Goal: Task Accomplishment & Management: Use online tool/utility

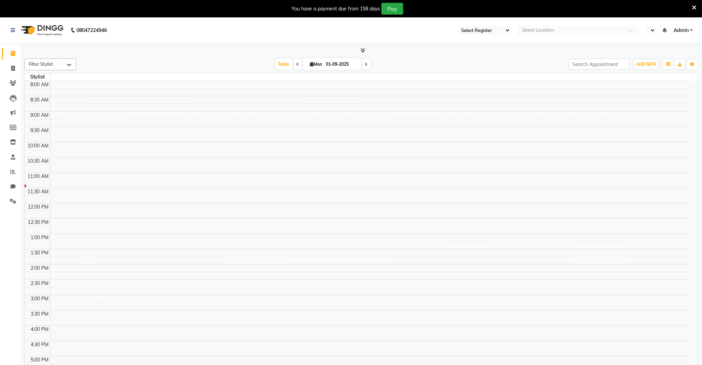
select select "83"
select select "en"
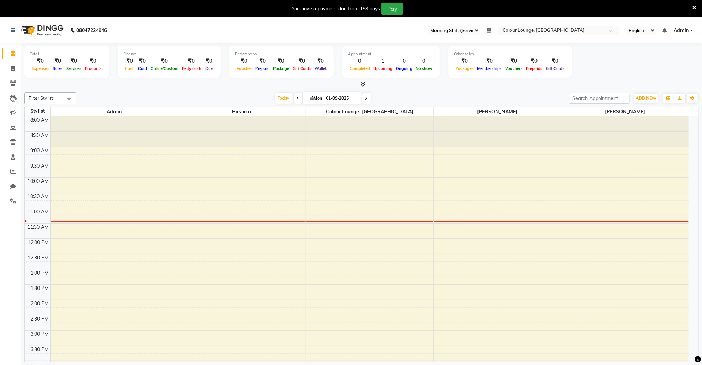
click at [526, 33] on input "text" at bounding box center [551, 30] width 101 height 7
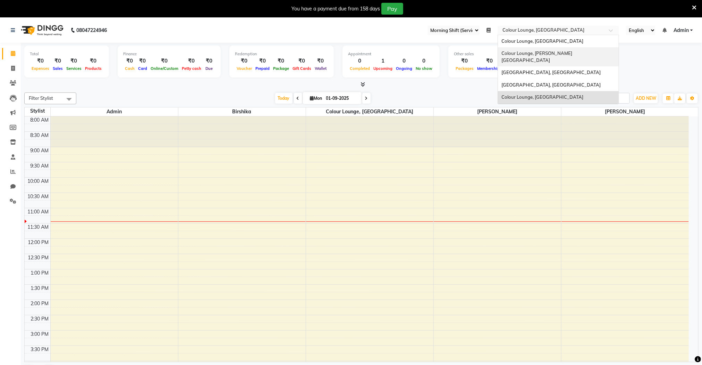
click at [535, 57] on div "Colour Lounge, [PERSON_NAME][GEOGRAPHIC_DATA]" at bounding box center [558, 56] width 121 height 19
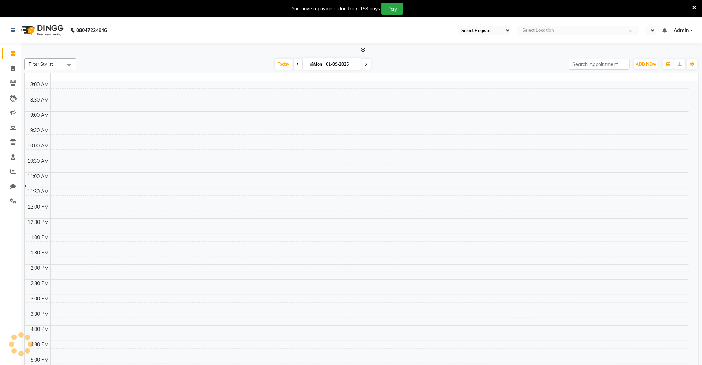
select select "83"
select select "en"
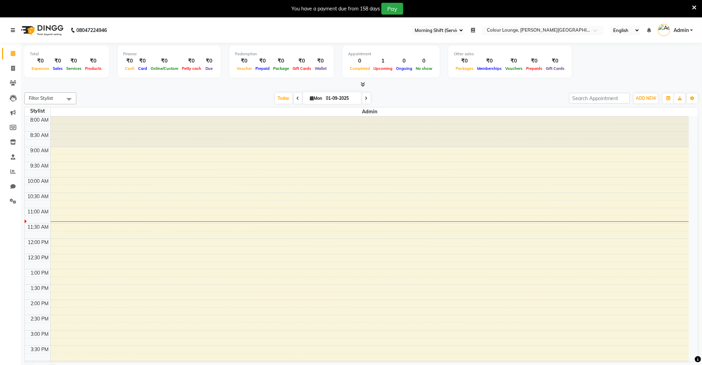
click at [12, 34] on link at bounding box center [14, 29] width 7 height 19
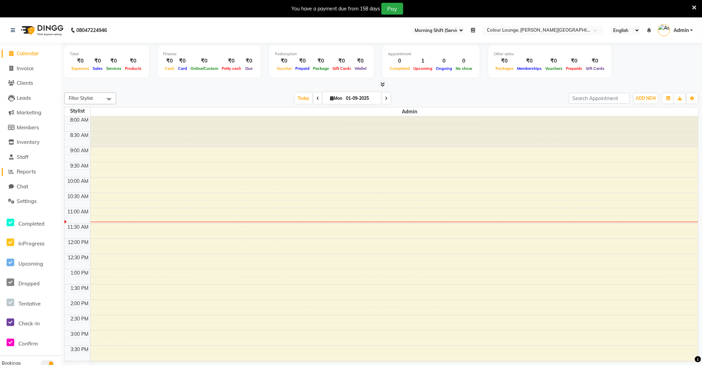
click at [29, 171] on span "Reports" at bounding box center [26, 171] width 19 height 7
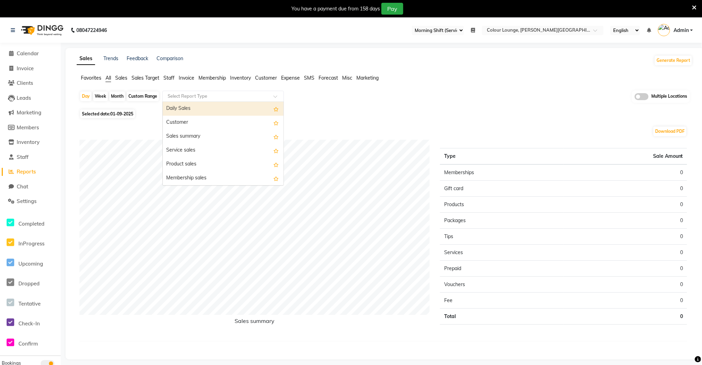
click at [202, 94] on input "text" at bounding box center [216, 96] width 100 height 7
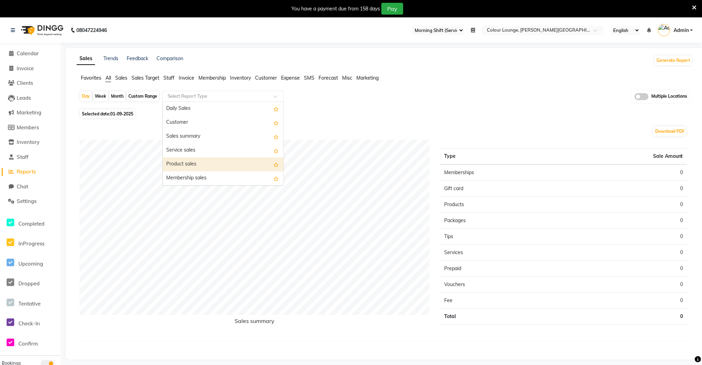
click at [203, 162] on div "Product sales" at bounding box center [223, 164] width 121 height 14
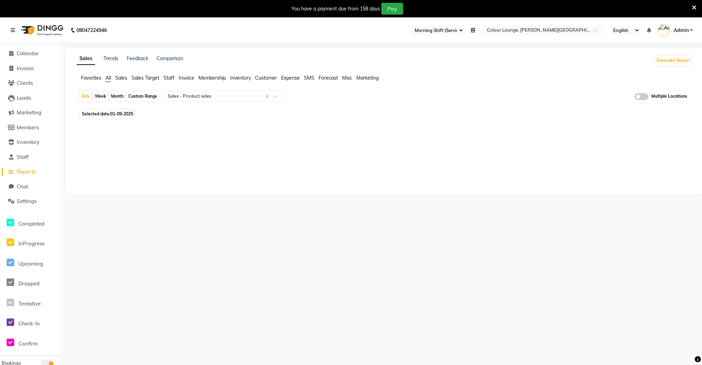
click at [115, 99] on div "Month" at bounding box center [117, 96] width 16 height 10
select select "9"
select select "2025"
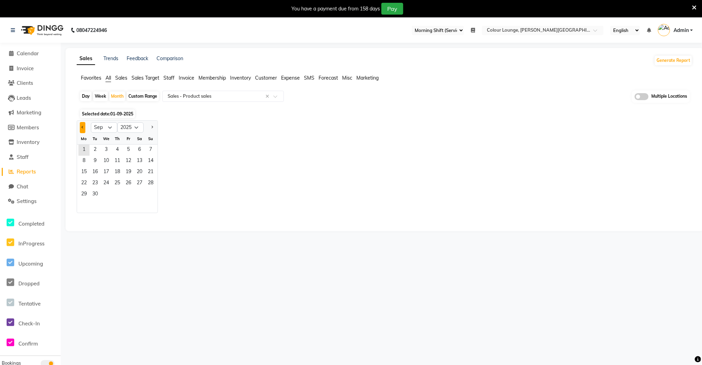
click at [83, 129] on button "Previous month" at bounding box center [83, 127] width 6 height 11
select select "8"
click at [84, 98] on div "Day" at bounding box center [85, 96] width 11 height 10
select select "9"
select select "2025"
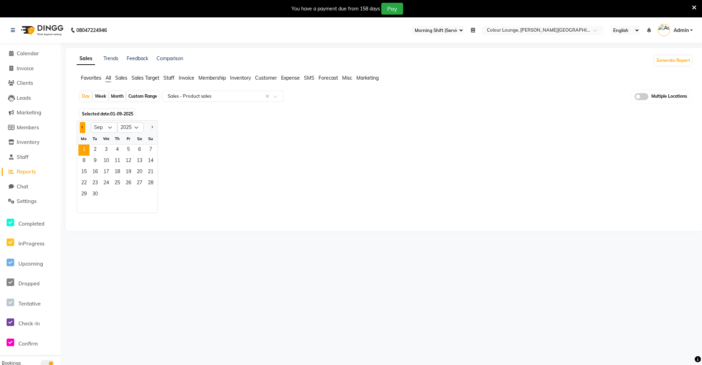
click at [80, 126] on button "Previous month" at bounding box center [83, 127] width 6 height 11
select select "8"
click at [139, 192] on span "30" at bounding box center [139, 194] width 11 height 11
select select "full_report"
select select "csv"
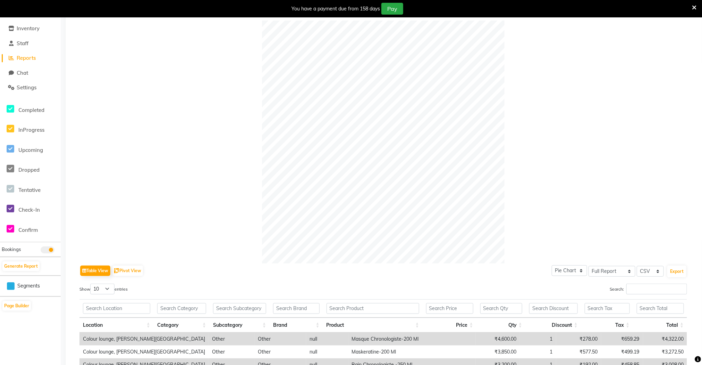
scroll to position [51, 0]
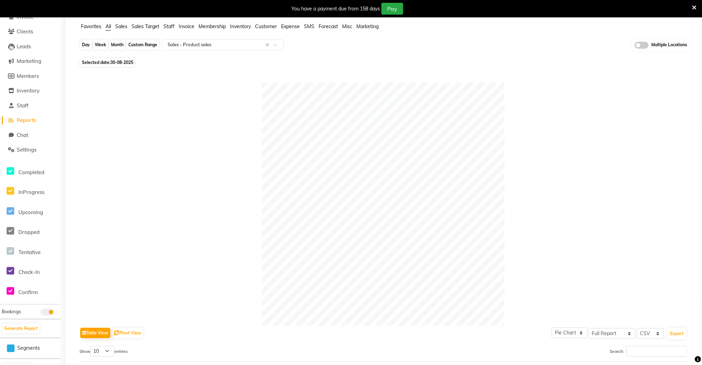
click at [87, 48] on div "Day" at bounding box center [85, 45] width 11 height 10
select select "8"
select select "2025"
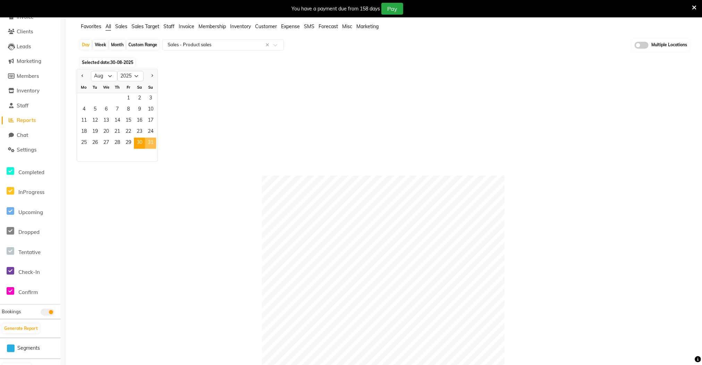
click at [152, 146] on span "31" at bounding box center [150, 142] width 11 height 11
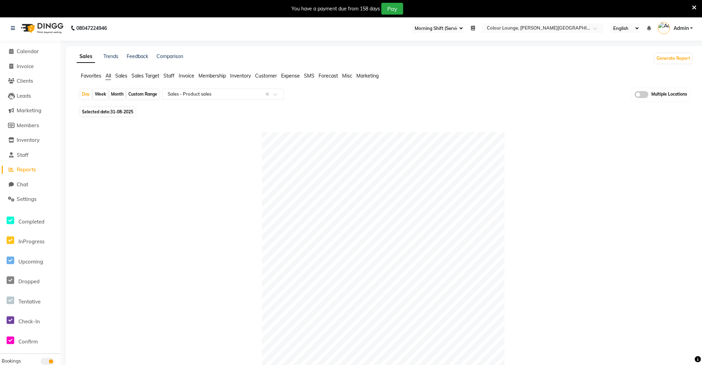
scroll to position [0, 0]
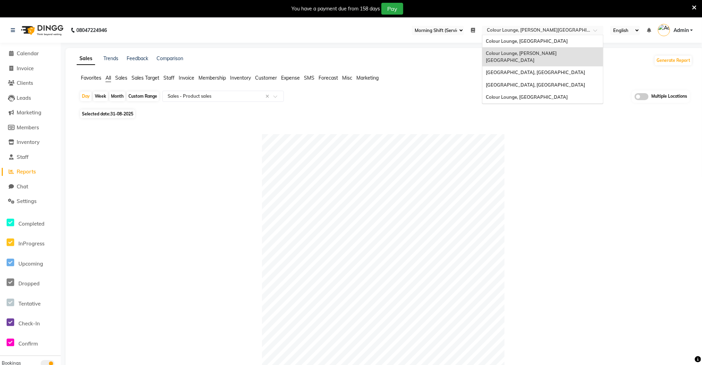
click at [531, 33] on input "text" at bounding box center [536, 30] width 101 height 7
click at [527, 39] on span "Colour Lounge, [GEOGRAPHIC_DATA]" at bounding box center [527, 41] width 82 height 6
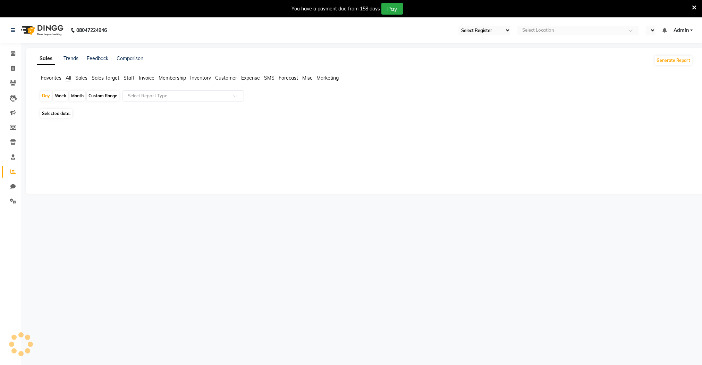
select select "75"
select select "en"
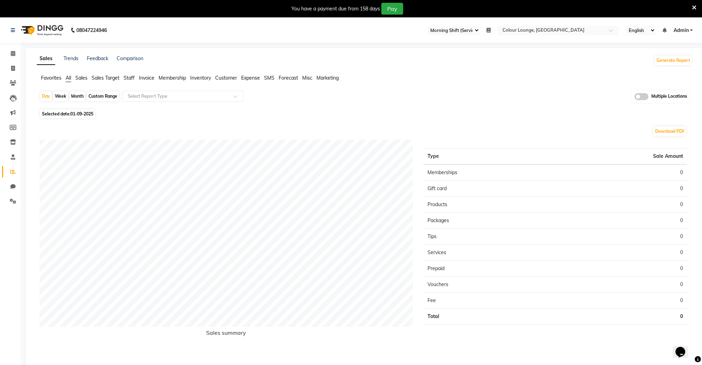
click at [75, 98] on div "Month" at bounding box center [77, 96] width 16 height 10
select select "9"
select select "2025"
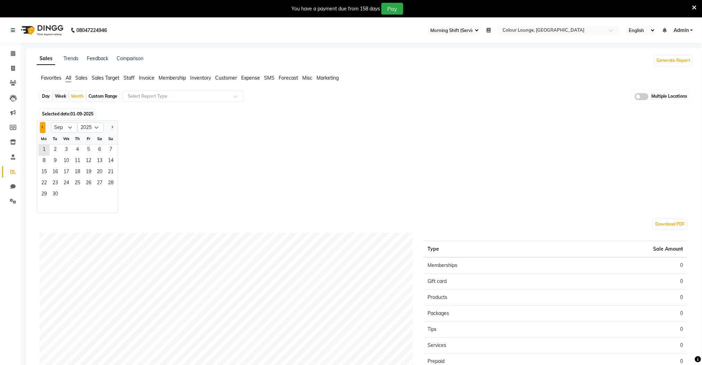
click at [43, 126] on span "Previous month" at bounding box center [43, 127] width 2 height 2
select select "8"
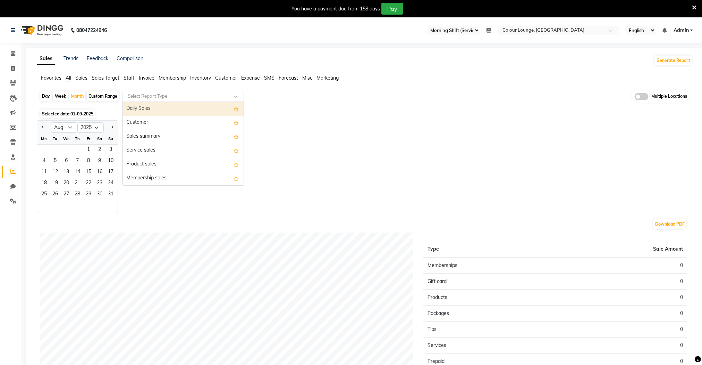
click at [168, 101] on ng-select "Select Report Type Daily Sales Customer Sales summary Service sales Product sal…" at bounding box center [184, 96] width 122 height 11
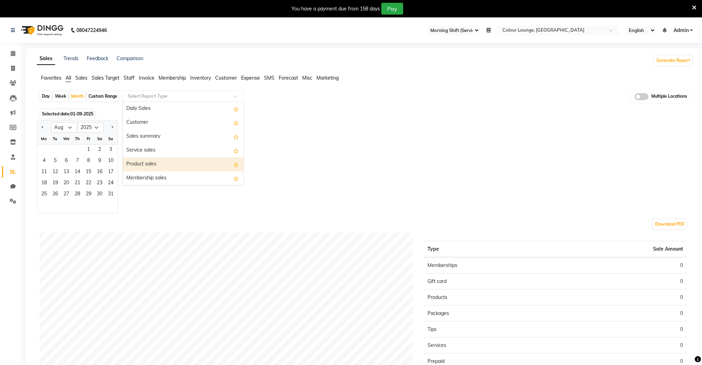
click at [170, 159] on div "Product sales" at bounding box center [183, 164] width 121 height 14
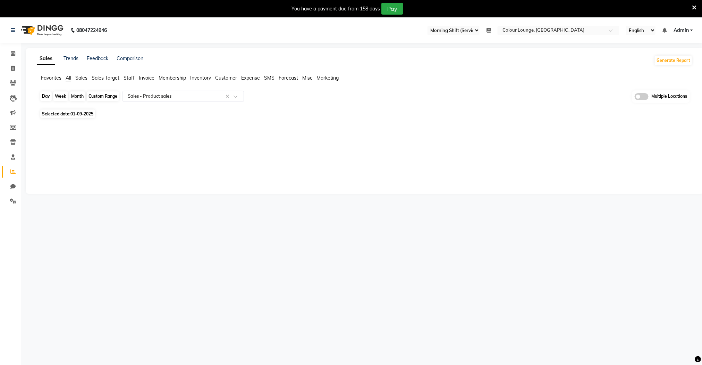
click at [82, 97] on div "Month" at bounding box center [77, 96] width 16 height 10
select select "9"
select select "2025"
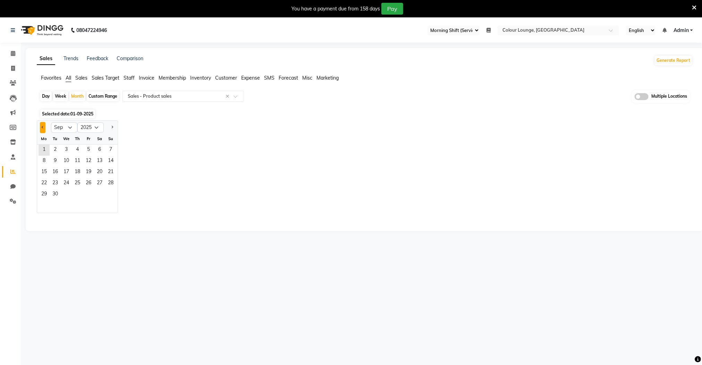
click at [45, 128] on button "Previous month" at bounding box center [43, 127] width 6 height 11
select select "8"
click at [90, 151] on span "1" at bounding box center [88, 149] width 11 height 11
select select "full_report"
select select "csv"
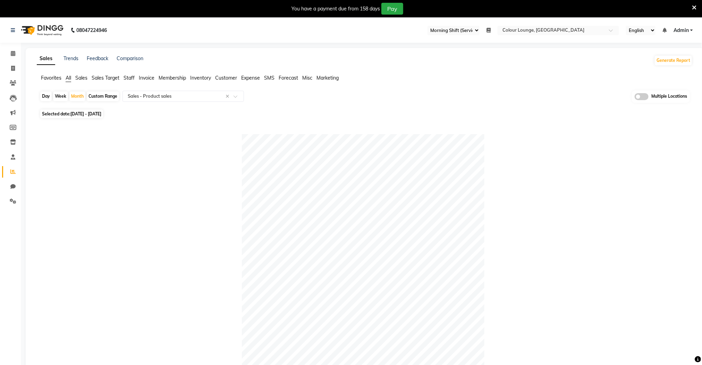
click at [47, 99] on div "Day" at bounding box center [45, 96] width 11 height 10
select select "8"
select select "2025"
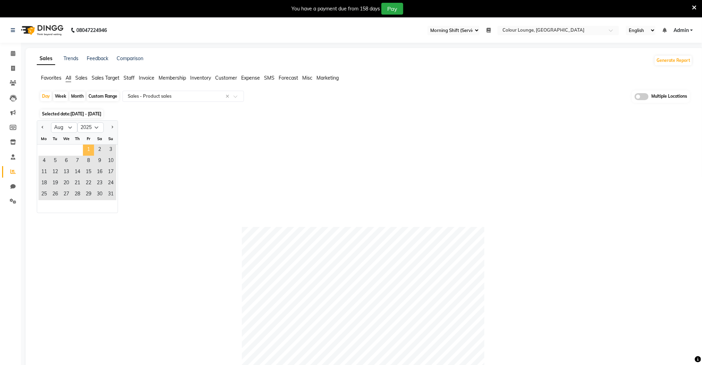
click at [86, 150] on span "1" at bounding box center [88, 149] width 11 height 11
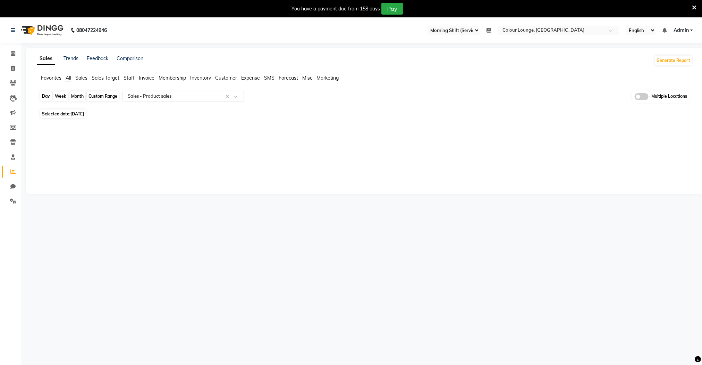
click at [48, 97] on div "Day" at bounding box center [45, 96] width 11 height 10
select select "8"
select select "2025"
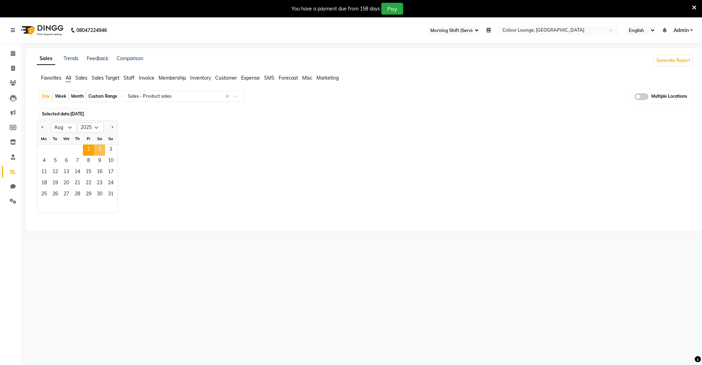
click at [99, 149] on span "2" at bounding box center [99, 149] width 11 height 11
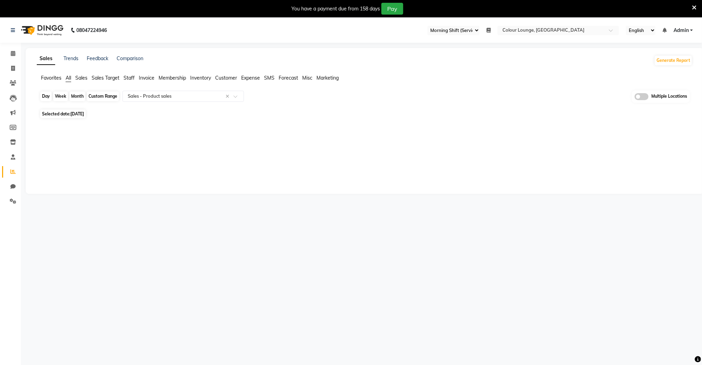
click at [46, 98] on div "Day" at bounding box center [45, 96] width 11 height 10
select select "8"
select select "2025"
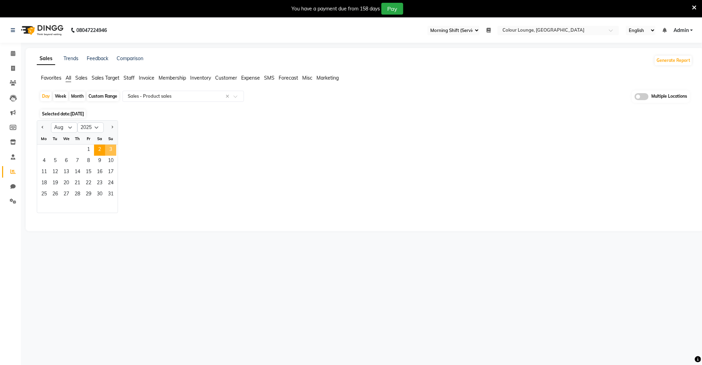
click at [111, 149] on span "3" at bounding box center [110, 149] width 11 height 11
select select "full_report"
select select "csv"
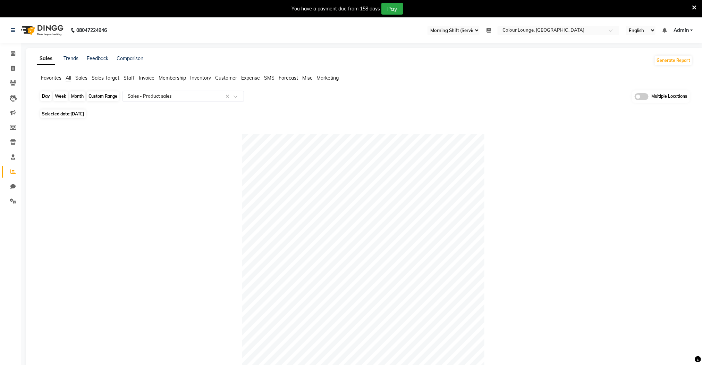
click at [44, 94] on div "Day" at bounding box center [45, 96] width 11 height 10
select select "8"
select select "2025"
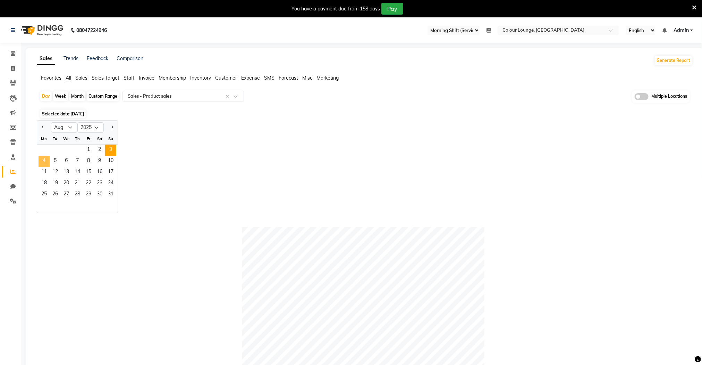
click at [45, 159] on span "4" at bounding box center [44, 161] width 11 height 11
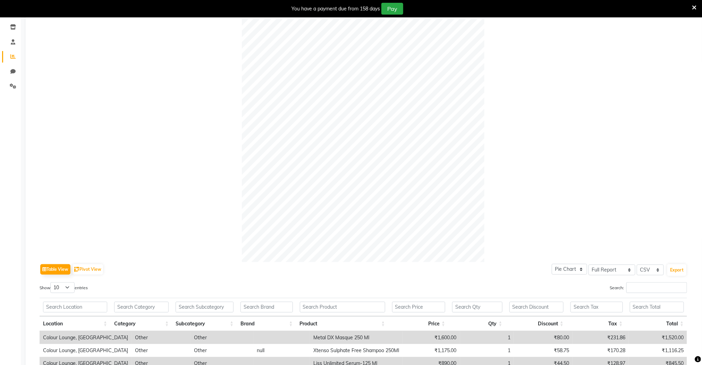
scroll to position [26, 0]
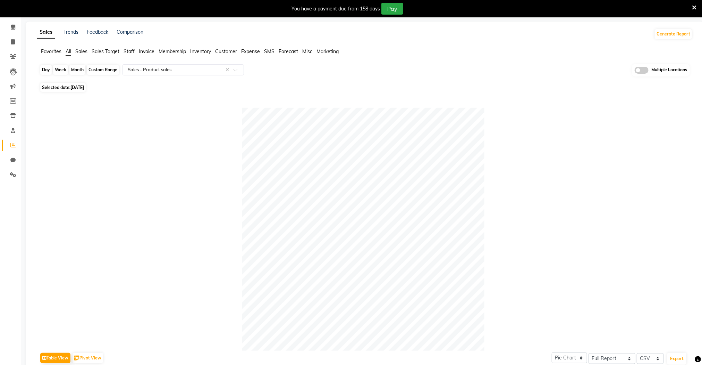
click at [46, 74] on div "Day" at bounding box center [45, 70] width 11 height 10
select select "8"
select select "2025"
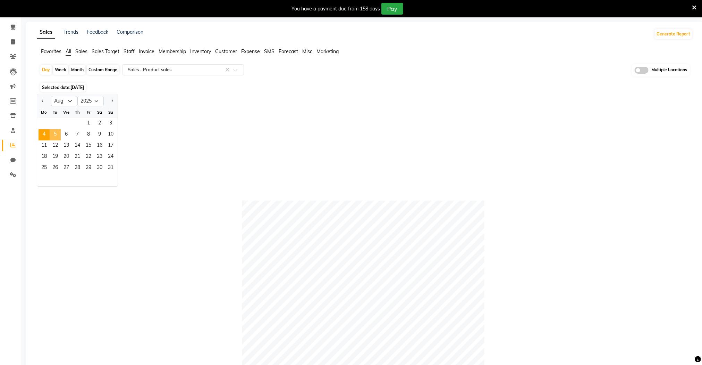
click at [56, 134] on span "5" at bounding box center [55, 134] width 11 height 11
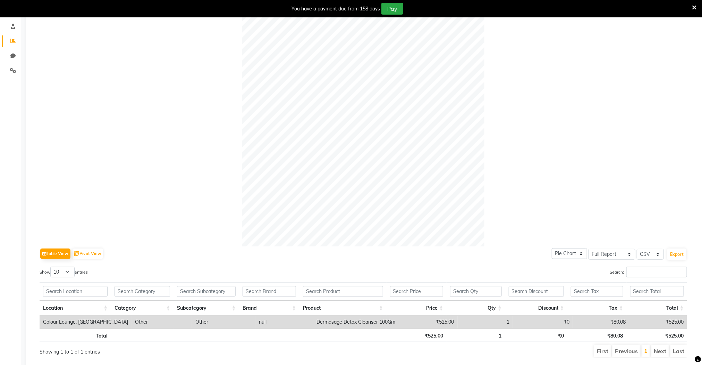
scroll to position [157, 0]
